Goal: Task Accomplishment & Management: Use online tool/utility

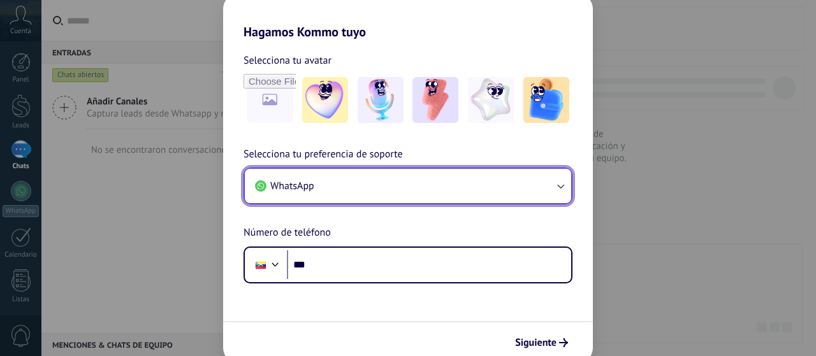
click at [319, 197] on button "WhatsApp" at bounding box center [408, 186] width 326 height 34
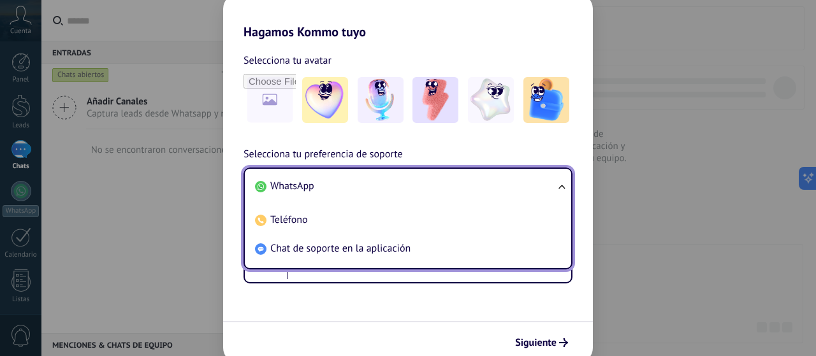
click at [314, 187] on li "WhatsApp" at bounding box center [405, 186] width 311 height 29
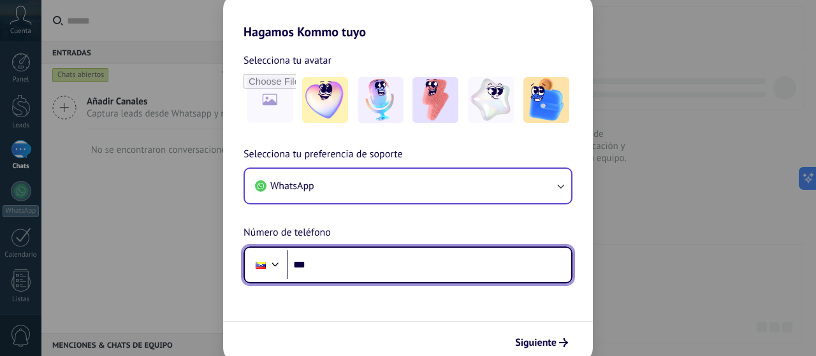
click at [323, 262] on input "***" at bounding box center [429, 265] width 284 height 29
type input "**********"
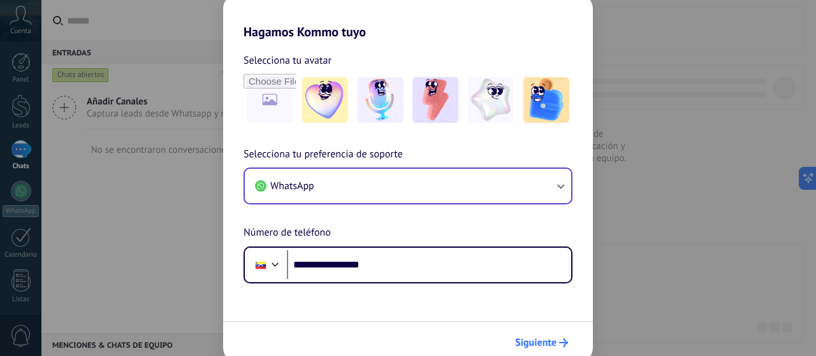
click at [547, 344] on span "Siguiente" at bounding box center [535, 342] width 41 height 9
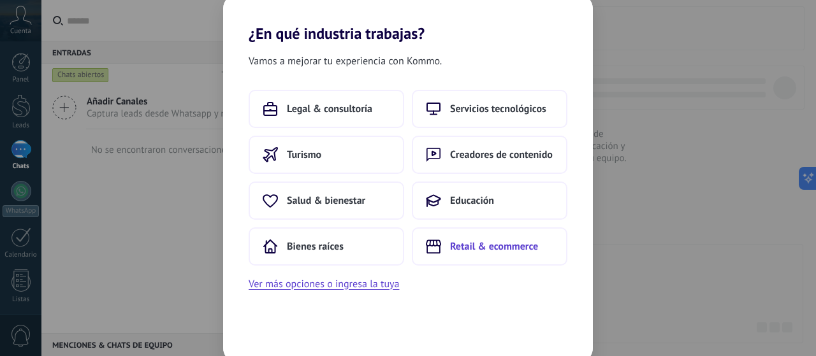
click at [442, 248] on button "Retail & ecommerce" at bounding box center [490, 247] width 156 height 38
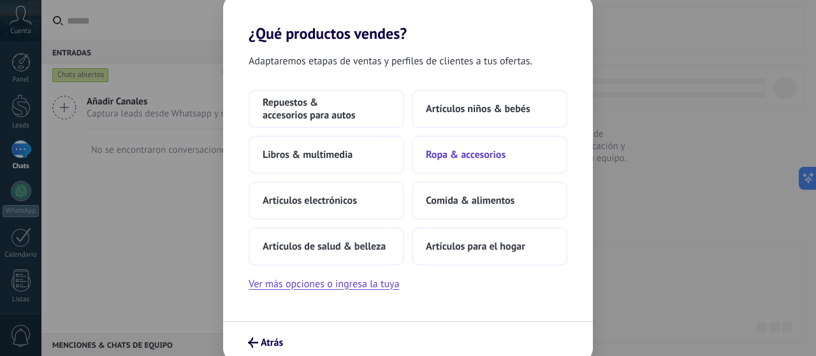
click at [464, 159] on span "Ropa & accesorios" at bounding box center [466, 155] width 80 height 13
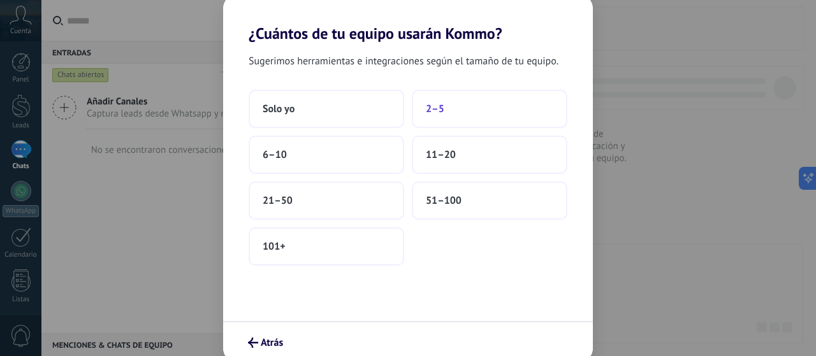
click at [456, 115] on button "2–5" at bounding box center [490, 109] width 156 height 38
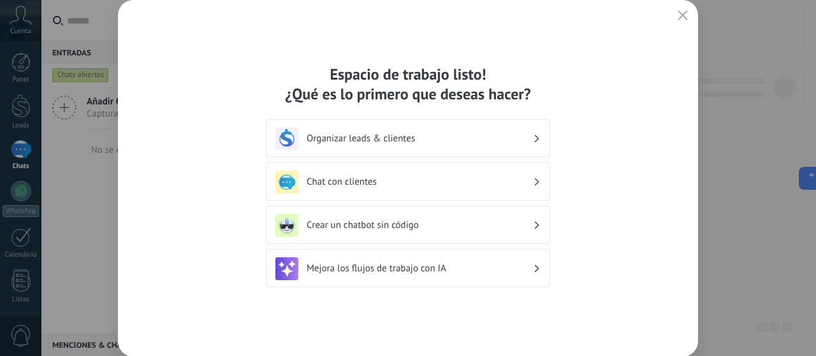
click at [405, 141] on h3 "Organizar leads & clientes" at bounding box center [420, 139] width 226 height 12
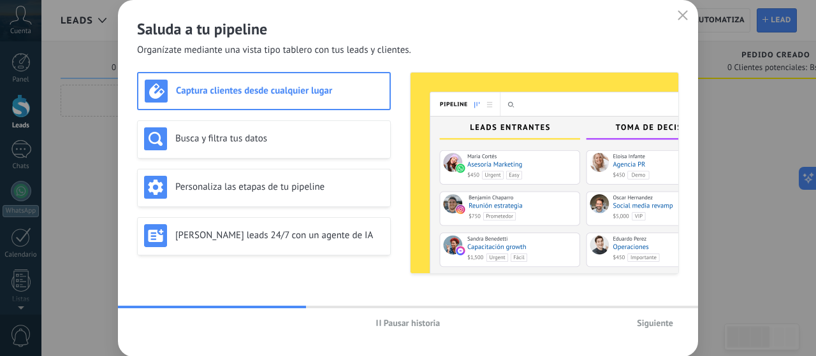
click at [649, 324] on span "Siguiente" at bounding box center [655, 323] width 36 height 9
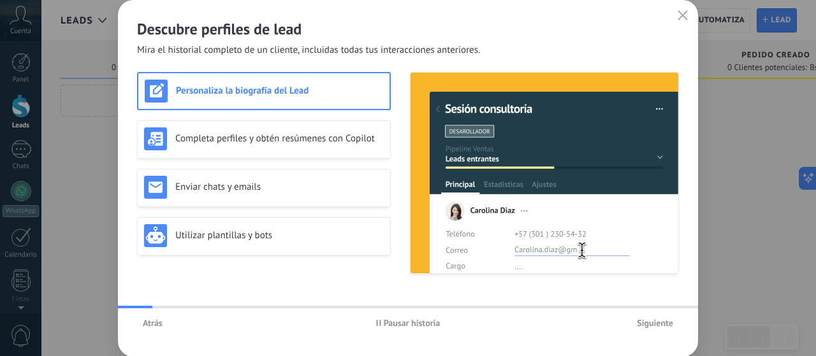
click at [649, 324] on span "Siguiente" at bounding box center [655, 323] width 36 height 9
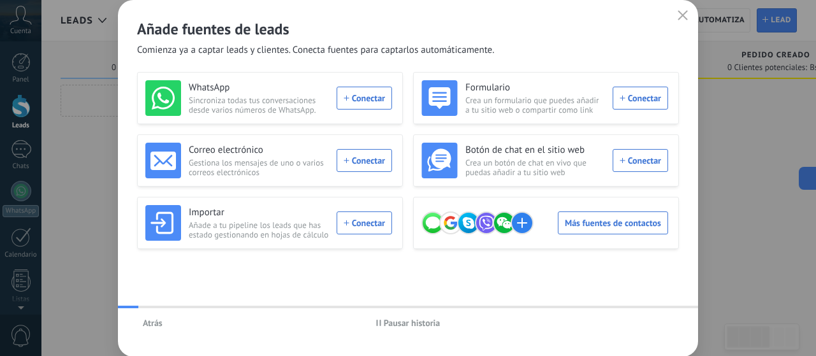
click at [649, 324] on div "Atrás Pausar historia" at bounding box center [408, 323] width 580 height 29
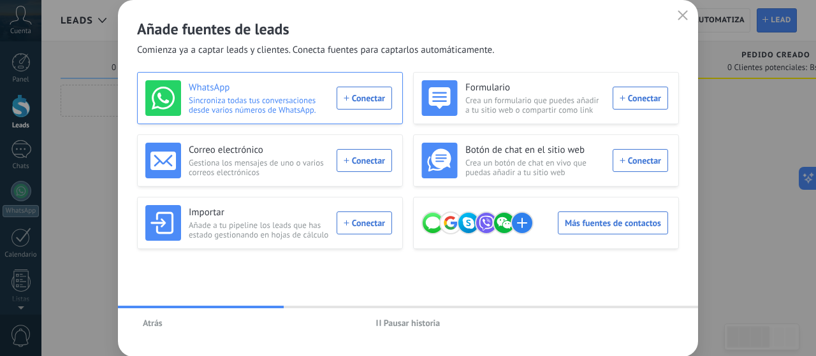
click at [379, 98] on div "WhatsApp Sincroniza todas tus conversaciones desde varios números de WhatsApp. …" at bounding box center [268, 98] width 247 height 36
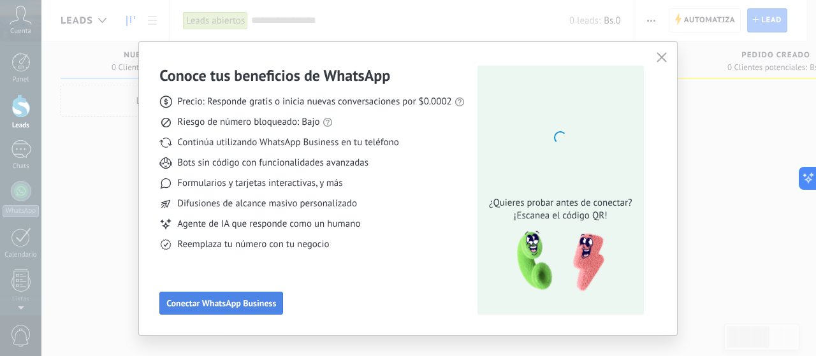
click at [260, 300] on span "Conectar WhatsApp Business" at bounding box center [221, 303] width 110 height 9
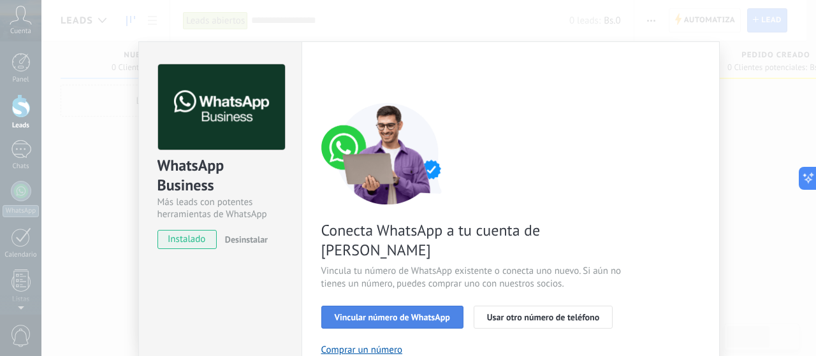
click at [335, 313] on span "Vincular número de WhatsApp" at bounding box center [392, 317] width 115 height 9
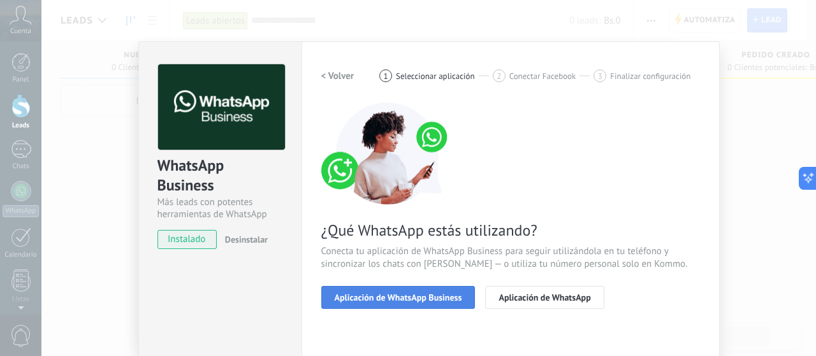
click at [422, 291] on button "Aplicación de WhatsApp Business" at bounding box center [398, 297] width 154 height 23
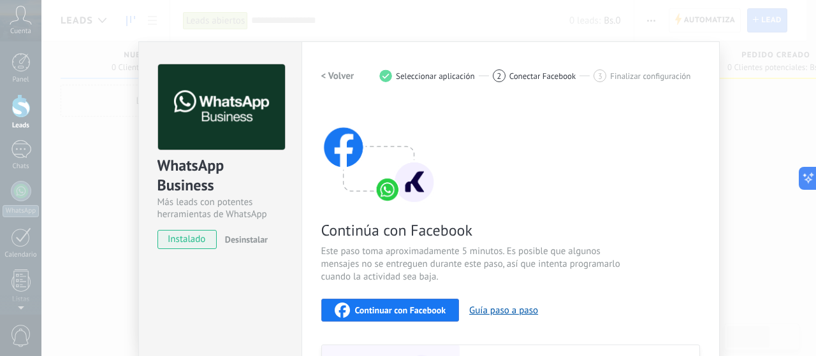
click at [416, 307] on span "Continuar con Facebook" at bounding box center [400, 310] width 91 height 9
click at [418, 312] on span "Continuar con Facebook" at bounding box center [400, 310] width 91 height 9
click at [343, 75] on h2 "< Volver" at bounding box center [337, 76] width 33 height 12
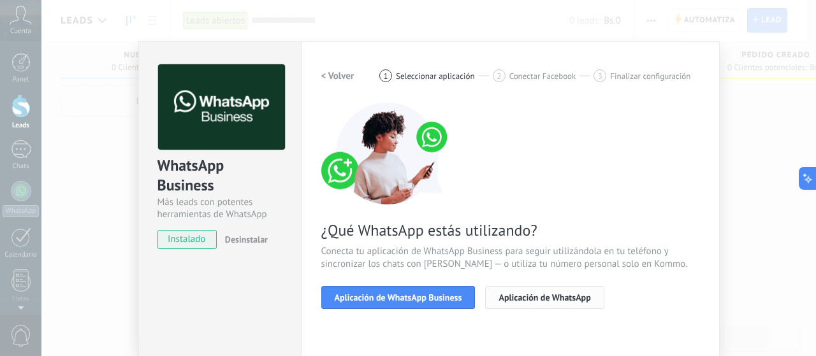
click at [505, 290] on button "Aplicación de WhatsApp" at bounding box center [544, 297] width 119 height 23
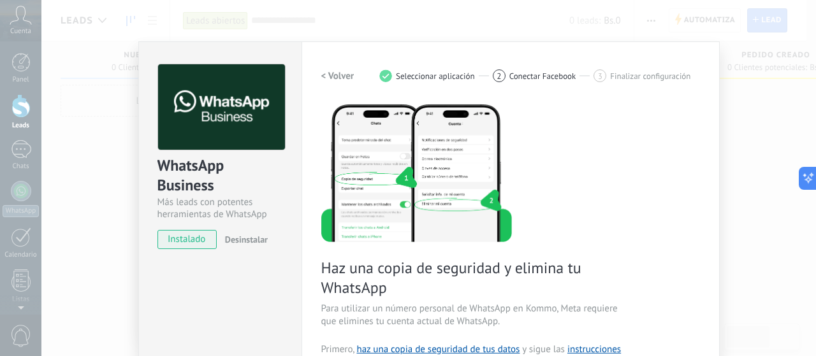
click at [340, 82] on button "< Volver" at bounding box center [337, 75] width 33 height 23
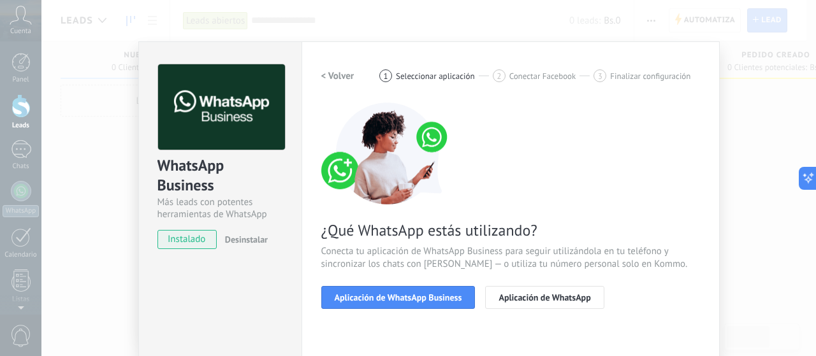
click at [337, 75] on h2 "< Volver" at bounding box center [337, 76] width 33 height 12
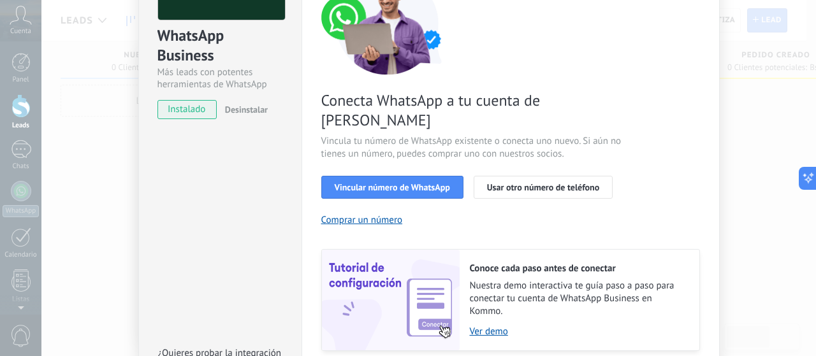
scroll to position [129, 0]
click at [566, 184] on span "Usar otro número de teléfono" at bounding box center [543, 188] width 112 height 9
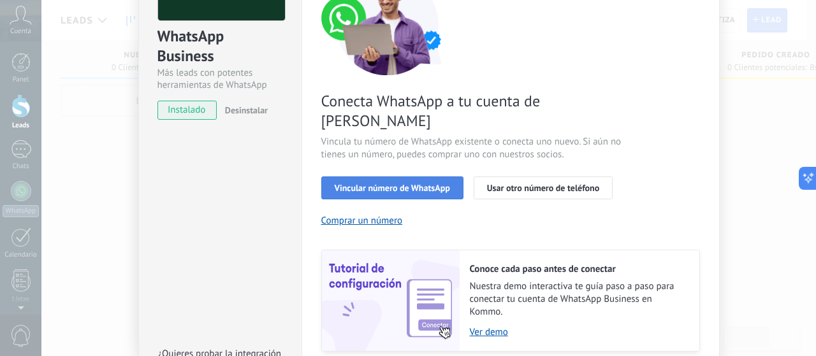
click at [440, 184] on span "Vincular número de WhatsApp" at bounding box center [392, 188] width 115 height 9
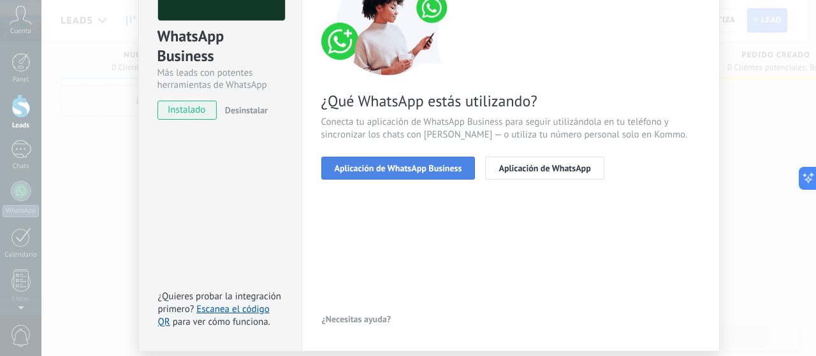
click at [447, 171] on span "Aplicación de WhatsApp Business" at bounding box center [398, 168] width 127 height 9
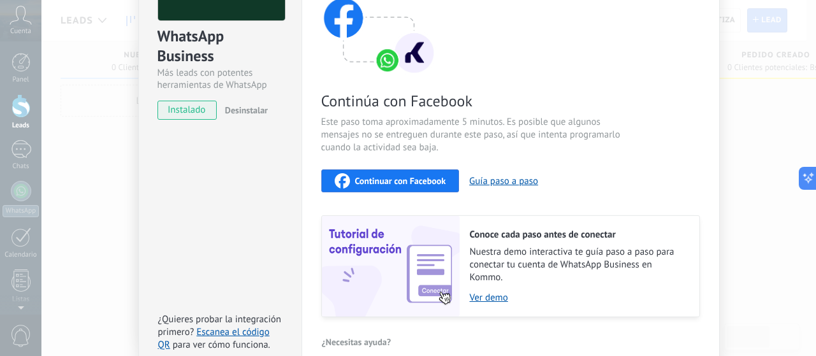
click at [426, 189] on button "Continuar con Facebook" at bounding box center [390, 181] width 138 height 23
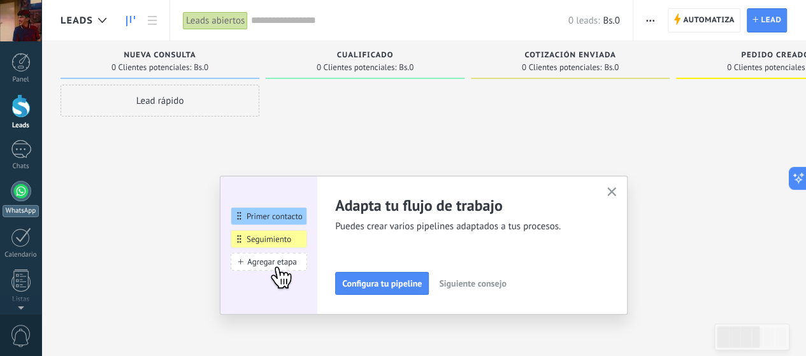
click at [24, 194] on div at bounding box center [21, 191] width 20 height 20
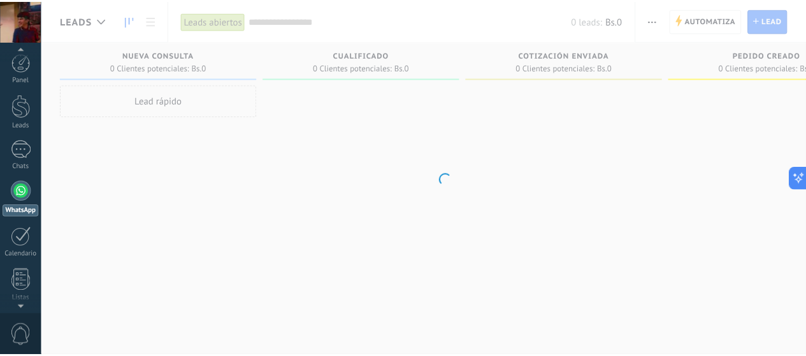
scroll to position [36, 0]
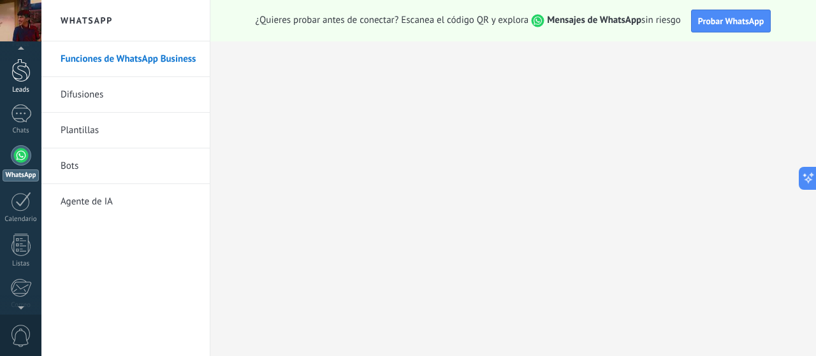
click at [20, 84] on link "Leads" at bounding box center [20, 77] width 41 height 36
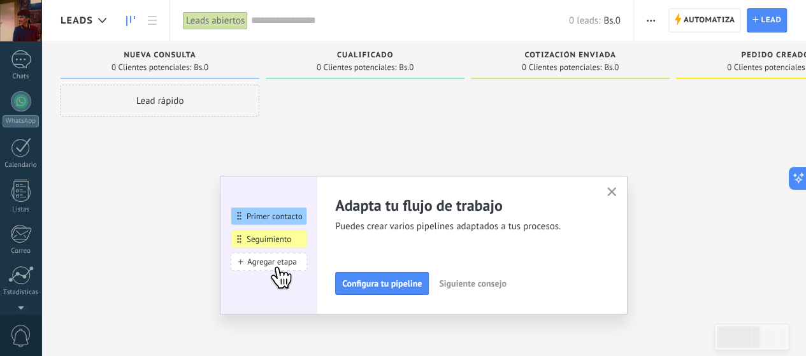
scroll to position [173, 0]
click at [22, 244] on div at bounding box center [21, 235] width 22 height 22
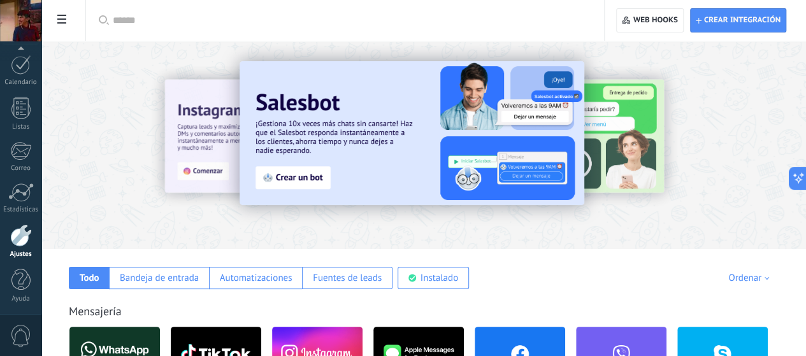
click at [464, 23] on input "text" at bounding box center [350, 20] width 474 height 13
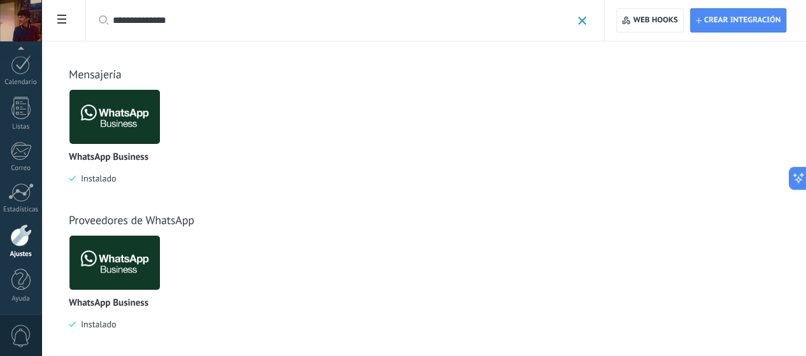
type input "**********"
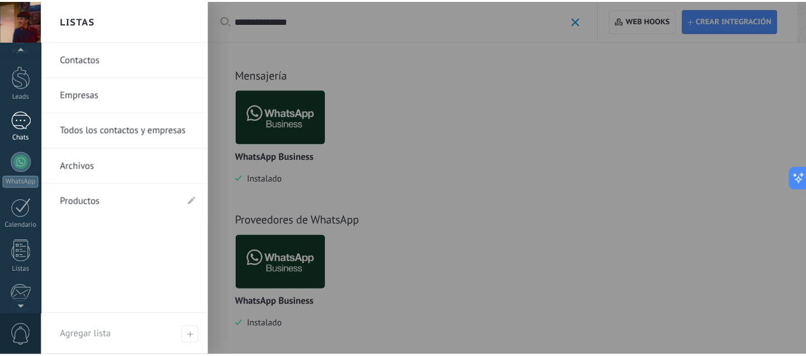
scroll to position [20, 0]
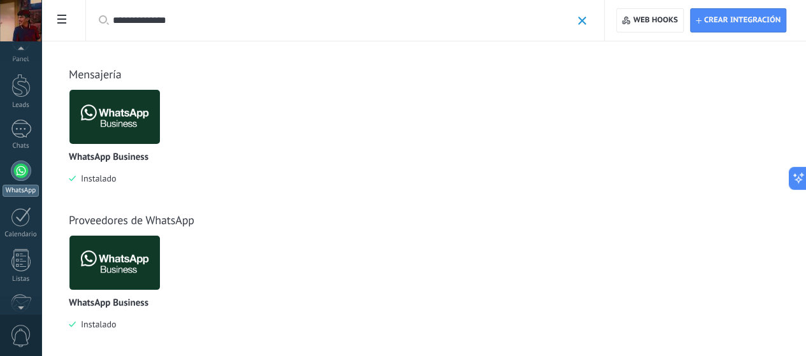
click at [11, 174] on div at bounding box center [21, 171] width 20 height 20
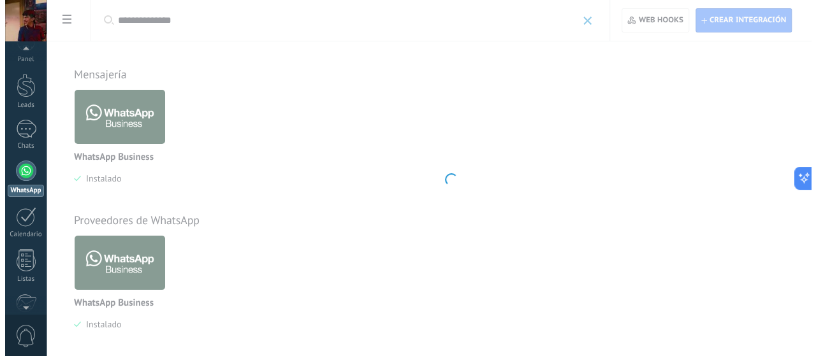
scroll to position [36, 0]
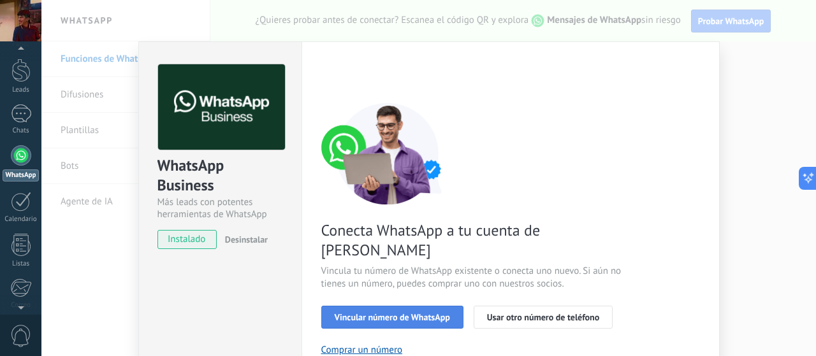
click at [342, 313] on span "Vincular número de WhatsApp" at bounding box center [392, 317] width 115 height 9
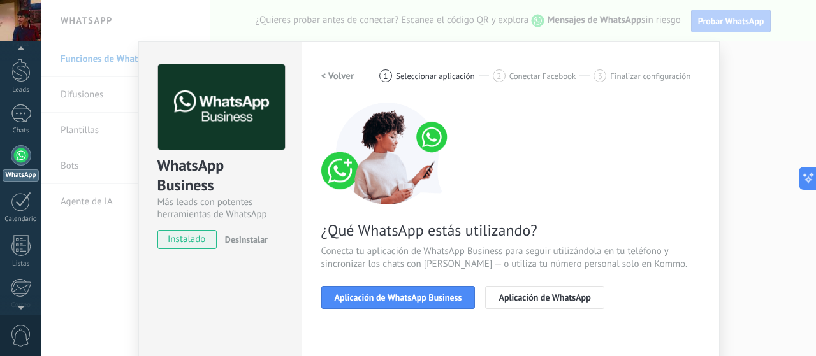
click at [342, 298] on span "Aplicación de WhatsApp Business" at bounding box center [398, 297] width 127 height 9
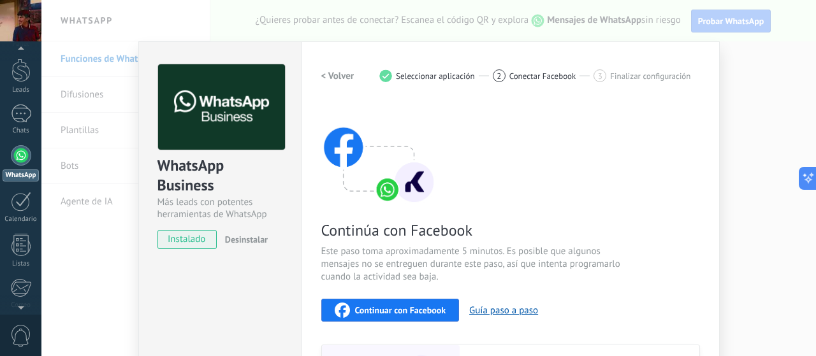
click at [345, 300] on button "Continuar con Facebook" at bounding box center [390, 310] width 138 height 23
